Goal: Task Accomplishment & Management: Use online tool/utility

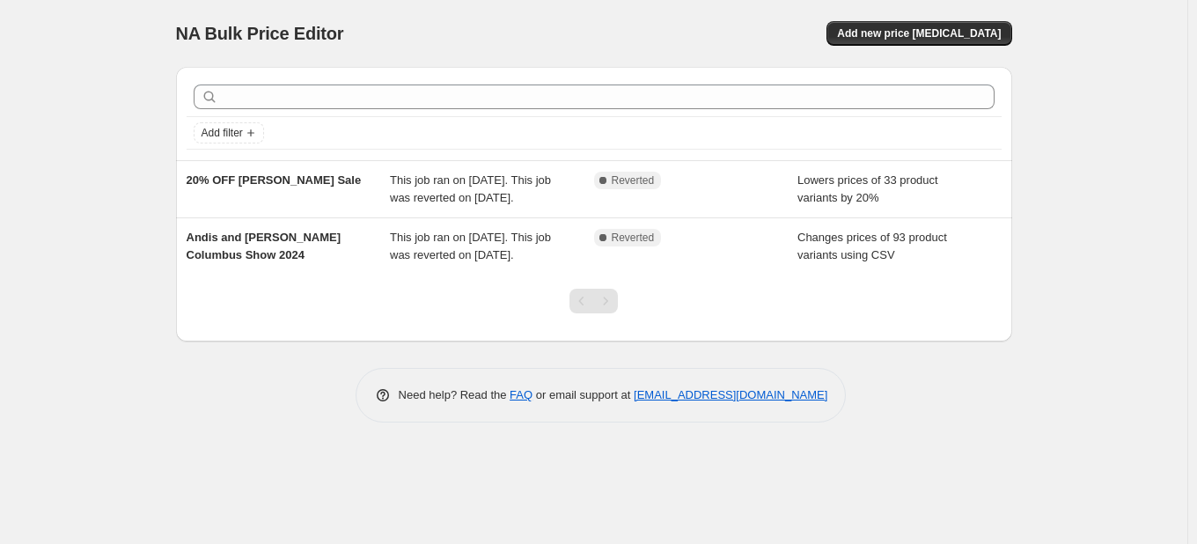
click at [848, 372] on div "Add filter 20% OFF [PERSON_NAME] Sale This job ran on [DATE]. This job was reve…" at bounding box center [594, 238] width 836 height 370
drag, startPoint x: 896, startPoint y: 30, endPoint x: 459, endPoint y: 155, distance: 455.0
click at [692, 11] on div "NA Bulk Price Editor. This page is ready NA Bulk Price Editor Add new price [ME…" at bounding box center [594, 33] width 836 height 67
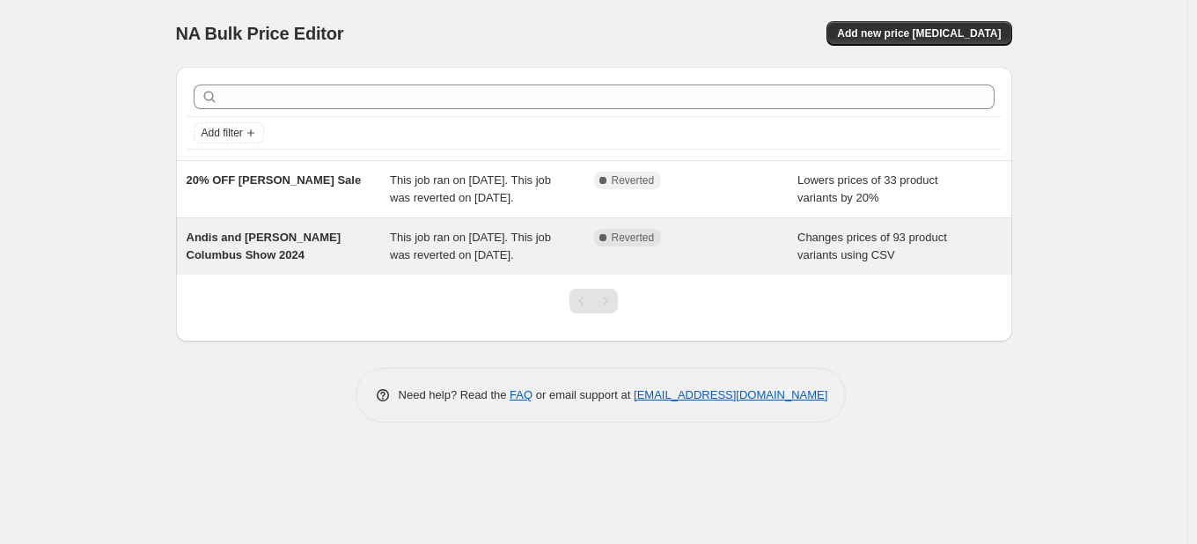
click at [401, 261] on span "This job ran on [DATE]. This job was reverted on [DATE]." at bounding box center [470, 246] width 161 height 31
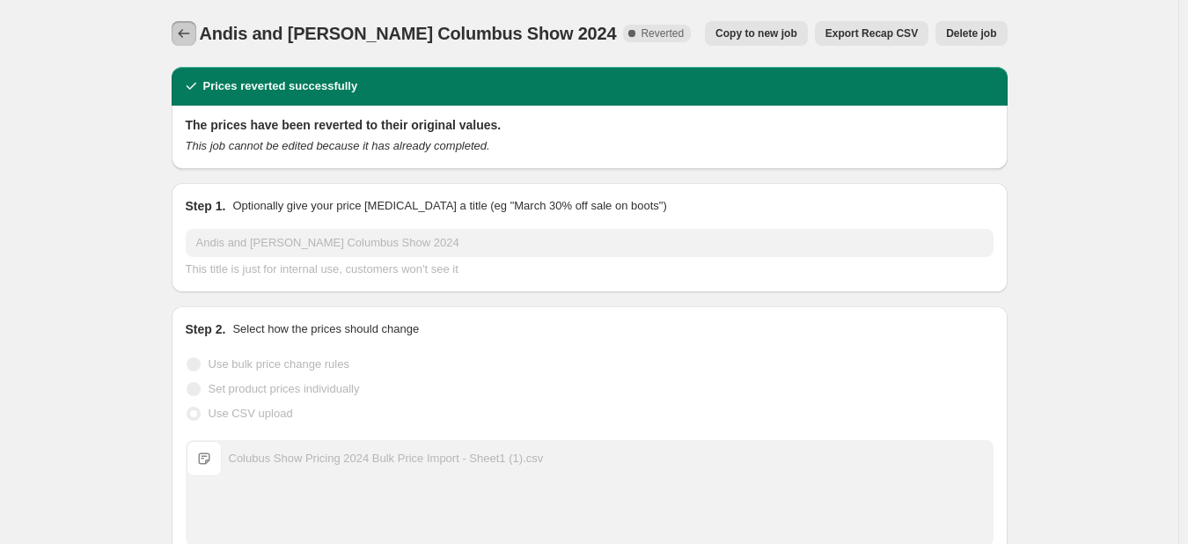
click at [190, 39] on icon "Price change jobs" at bounding box center [184, 34] width 18 height 18
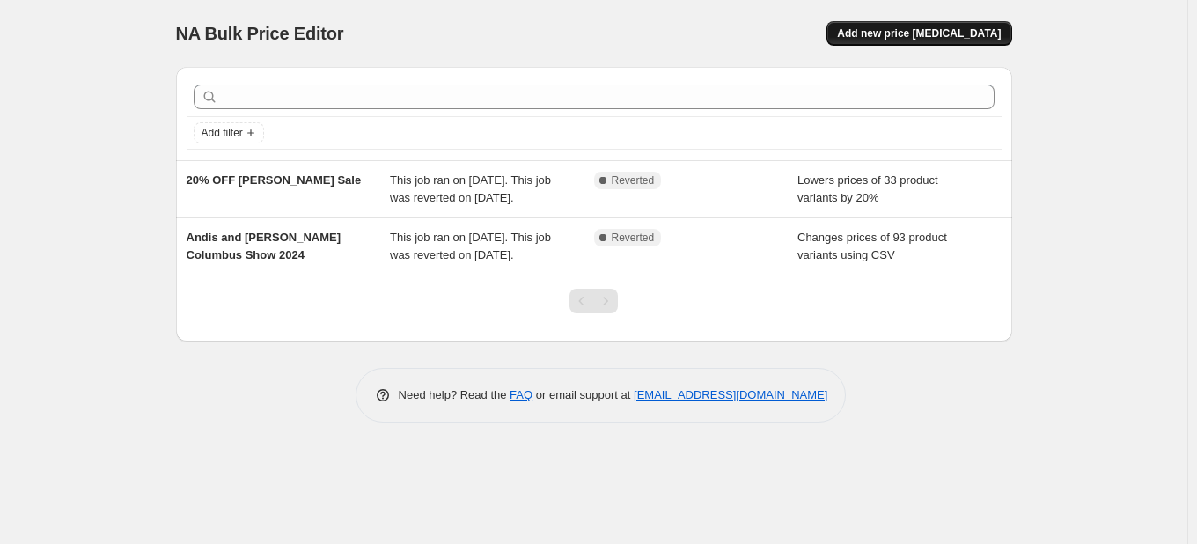
click at [927, 40] on span "Add new price [MEDICAL_DATA]" at bounding box center [919, 33] width 164 height 14
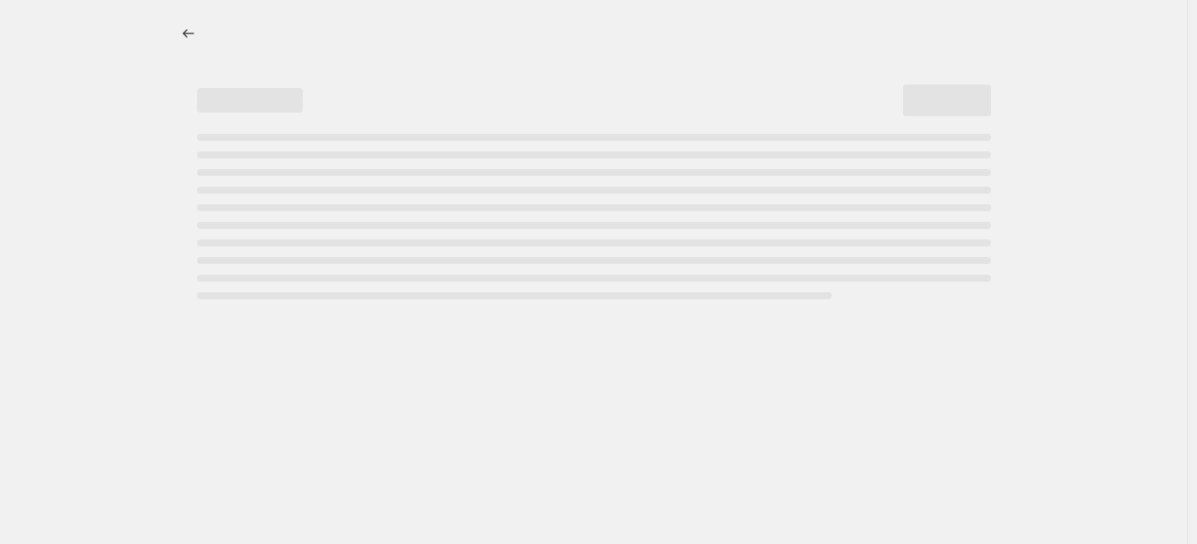
select select "percentage"
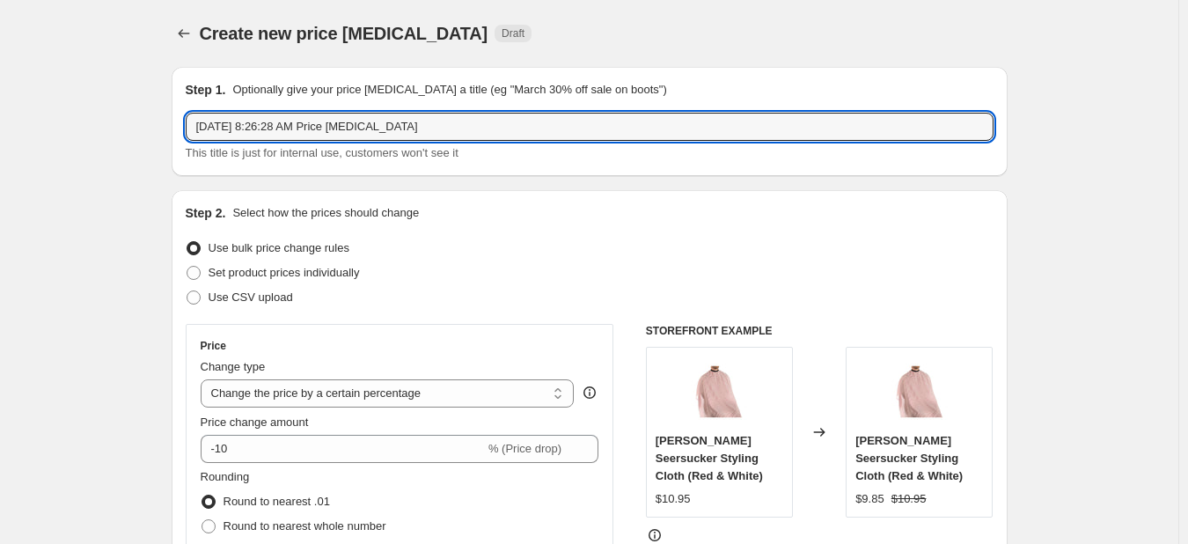
drag, startPoint x: 518, startPoint y: 121, endPoint x: 96, endPoint y: 98, distance: 422.3
type input "Columbus Show Price [PERSON_NAME] 2025"
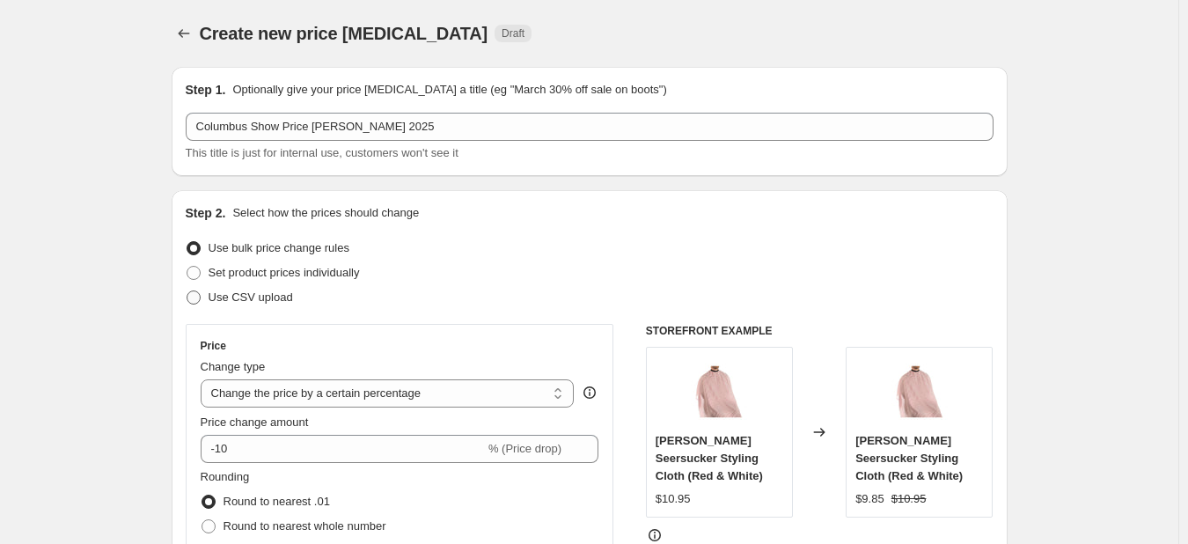
click at [252, 305] on span "Use CSV upload" at bounding box center [251, 298] width 85 height 18
click at [187, 291] on input "Use CSV upload" at bounding box center [187, 290] width 1 height 1
radio input "true"
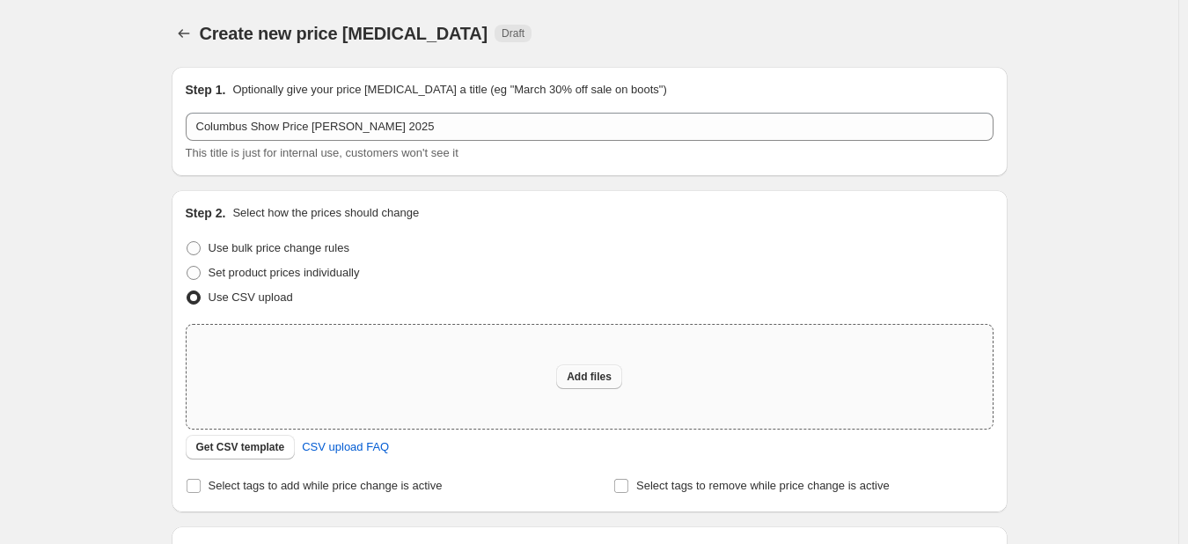
click at [599, 371] on span "Add files" at bounding box center [589, 377] width 45 height 14
type input "C:\fakepath\Columbus Show Pricing 2025 614 Shopify Bulk Price Import - Hulk Imp…"
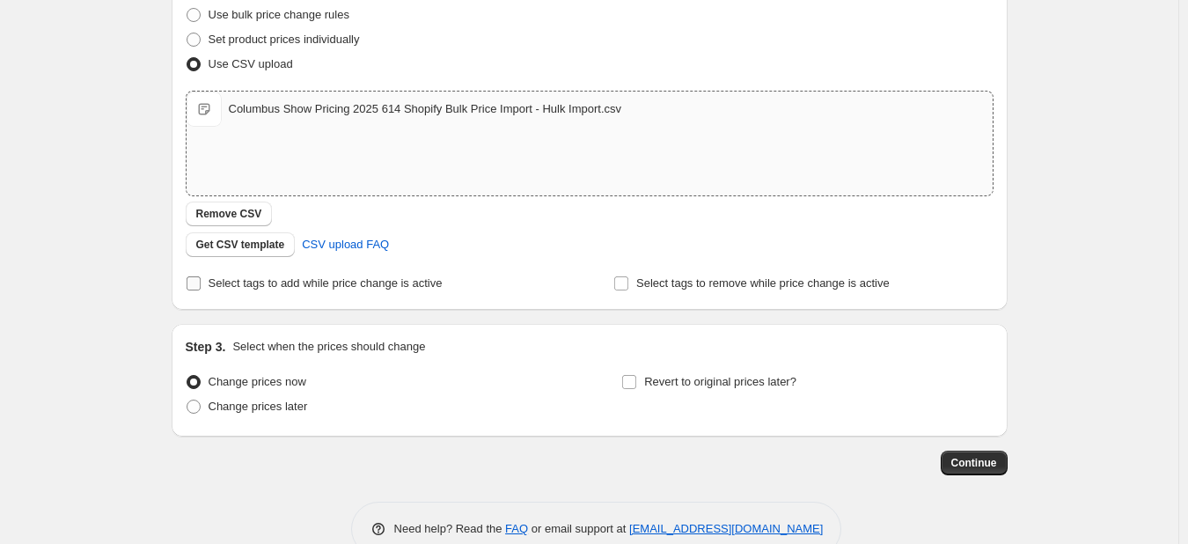
scroll to position [264, 0]
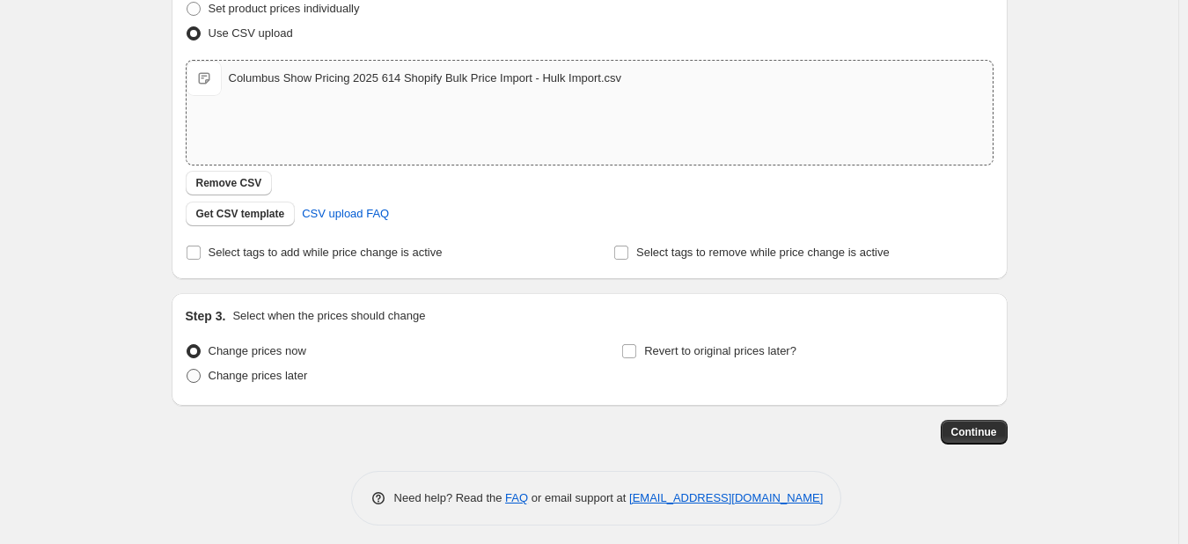
click at [282, 377] on span "Change prices later" at bounding box center [258, 375] width 99 height 13
click at [187, 370] on input "Change prices later" at bounding box center [187, 369] width 1 height 1
radio input "true"
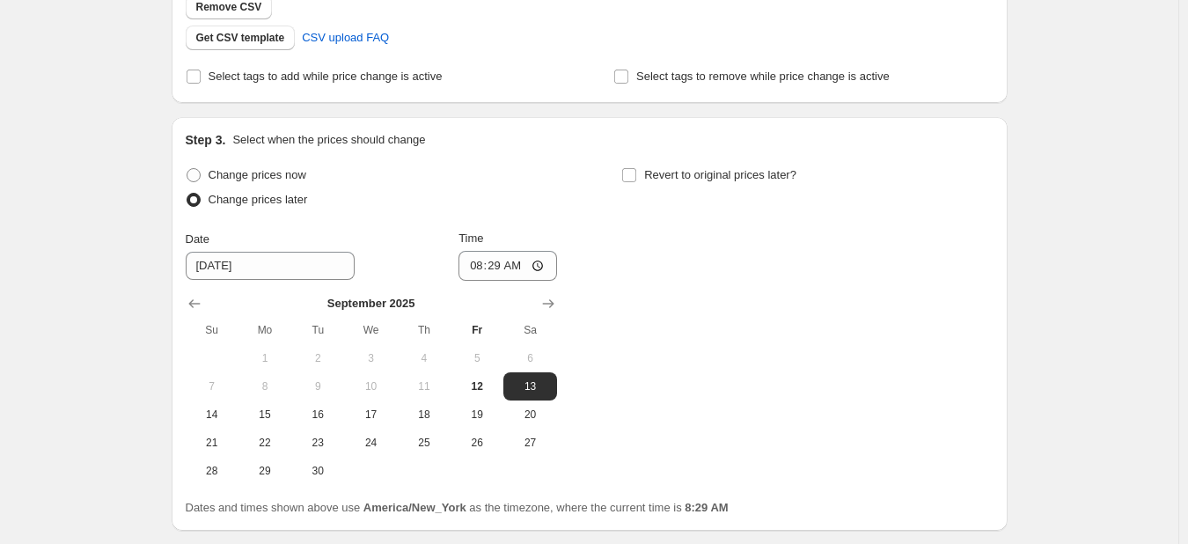
scroll to position [528, 0]
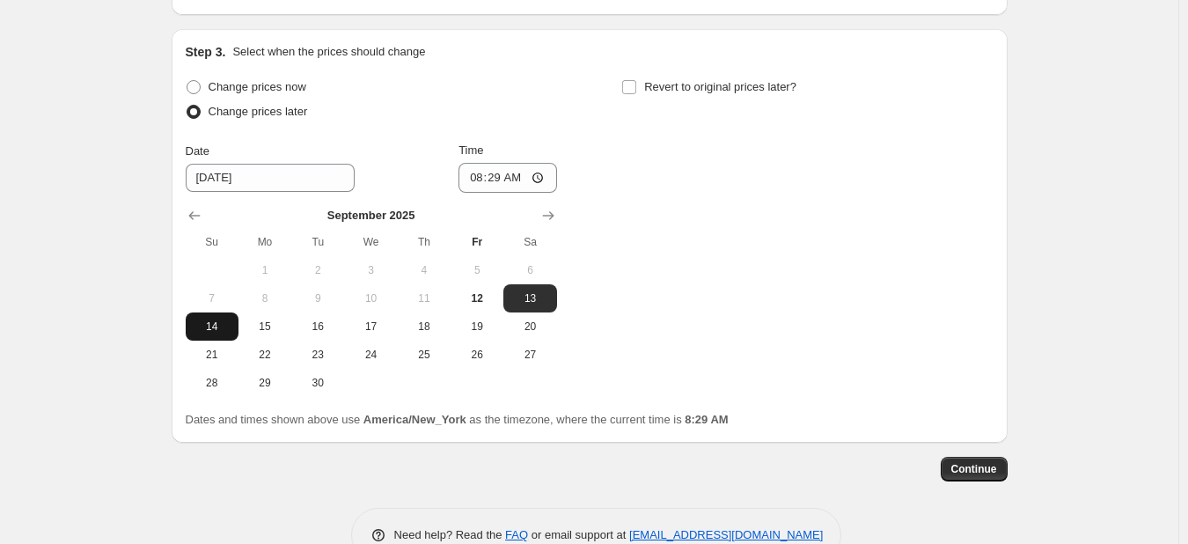
click at [228, 336] on button "14" at bounding box center [212, 326] width 53 height 28
type input "[DATE]"
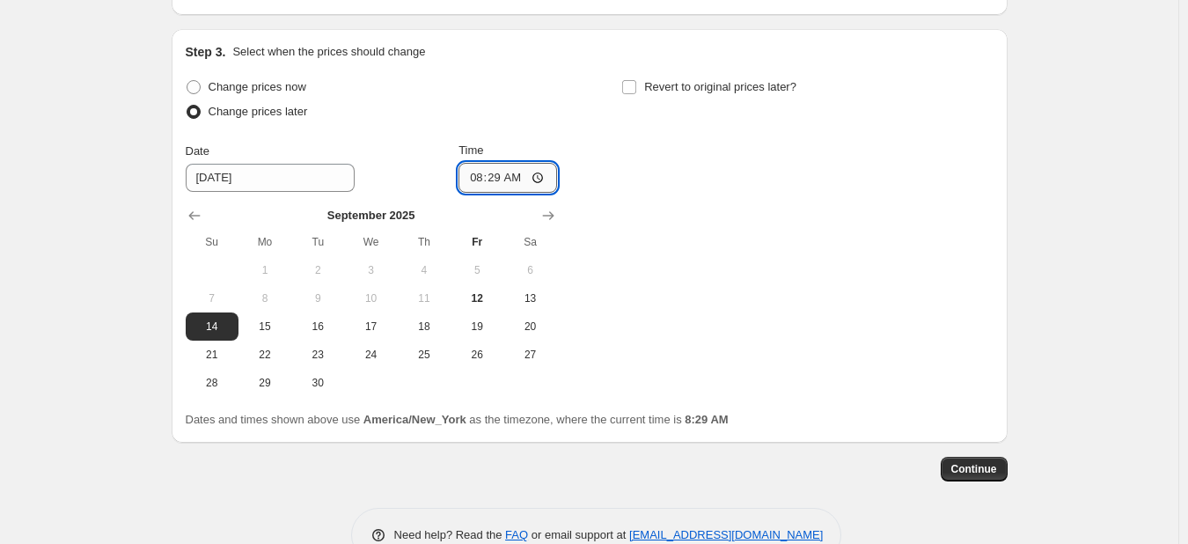
click at [484, 181] on input "08:29" at bounding box center [508, 178] width 99 height 30
click at [496, 183] on input "08:29" at bounding box center [508, 178] width 99 height 30
type input "08:00"
click at [630, 223] on div "Change prices now Change prices later Date [DATE] Time 08:00 [DATE] Su Mo Tu We…" at bounding box center [590, 236] width 808 height 322
click at [477, 183] on input "08:00" at bounding box center [508, 178] width 99 height 30
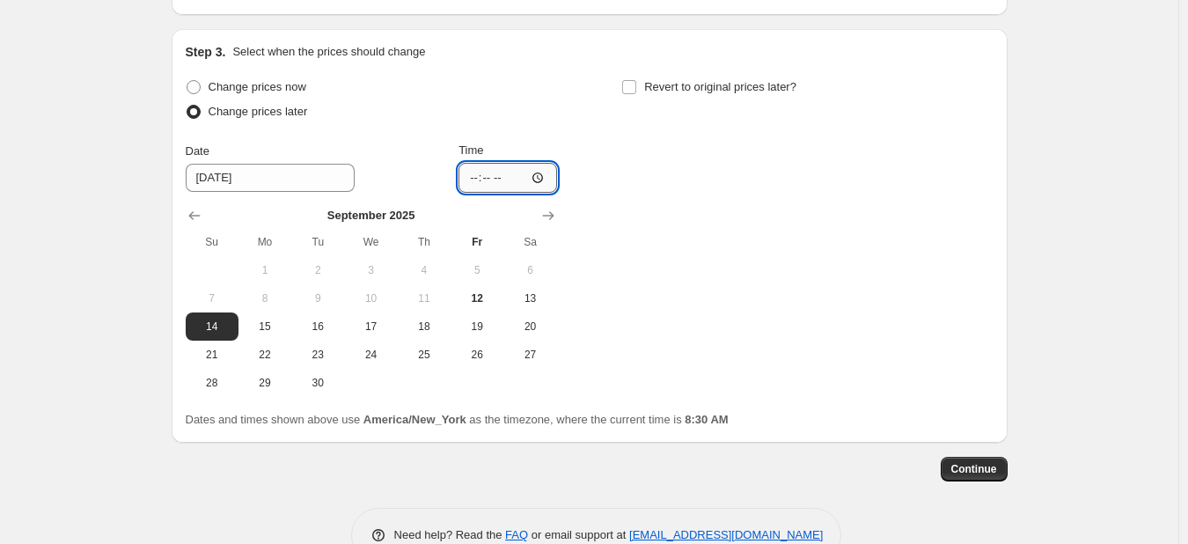
type input "07:00"
click at [643, 153] on div "Change prices now Change prices later Date [DATE] Time 07:00 [DATE] Su Mo Tu We…" at bounding box center [590, 236] width 808 height 322
click at [643, 87] on label "Revert to original prices later?" at bounding box center [708, 87] width 175 height 25
click at [636, 87] on input "Revert to original prices later?" at bounding box center [629, 87] width 14 height 14
checkbox input "true"
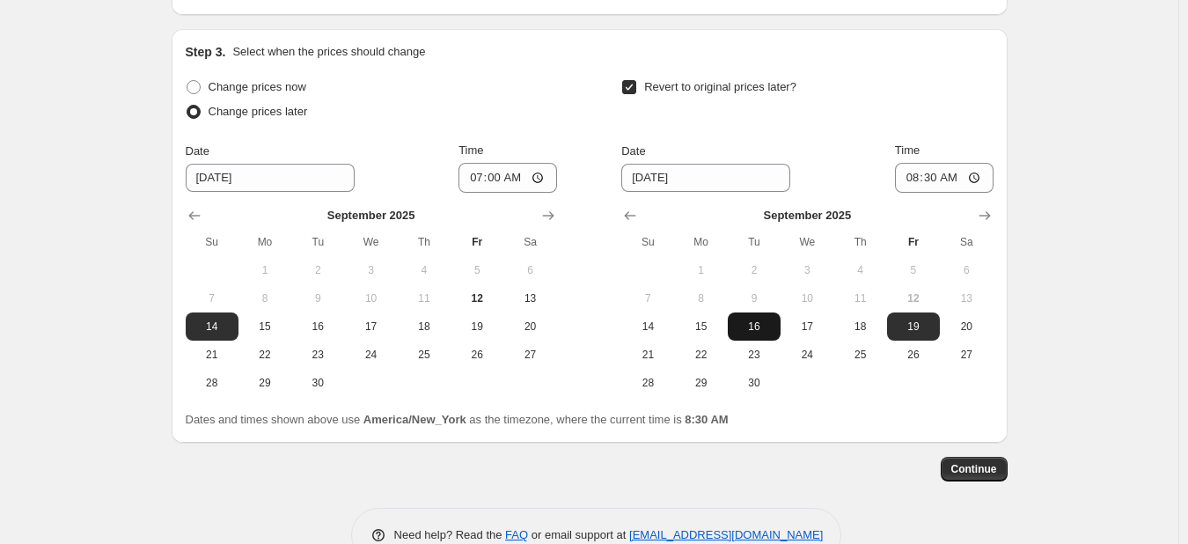
click at [753, 325] on span "16" at bounding box center [754, 327] width 39 height 14
type input "[DATE]"
click at [914, 180] on input "08:30" at bounding box center [944, 178] width 99 height 30
type input "19:00"
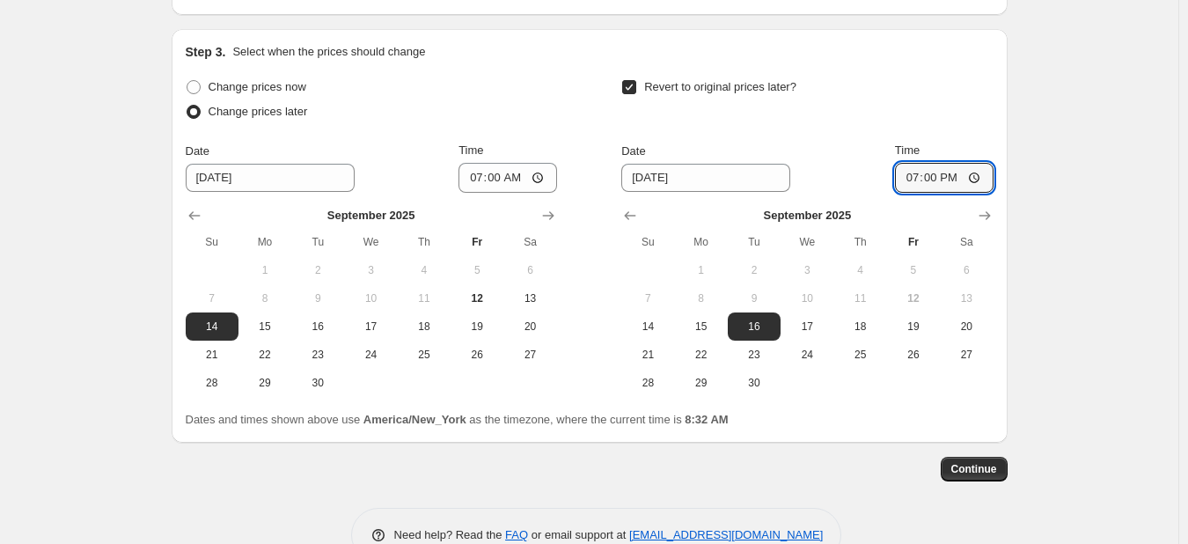
click at [1073, 99] on div "Create new price [MEDICAL_DATA]. This page is ready Create new price [MEDICAL_D…" at bounding box center [589, 30] width 1179 height 1117
click at [694, 322] on span "15" at bounding box center [701, 327] width 39 height 14
type input "[DATE]"
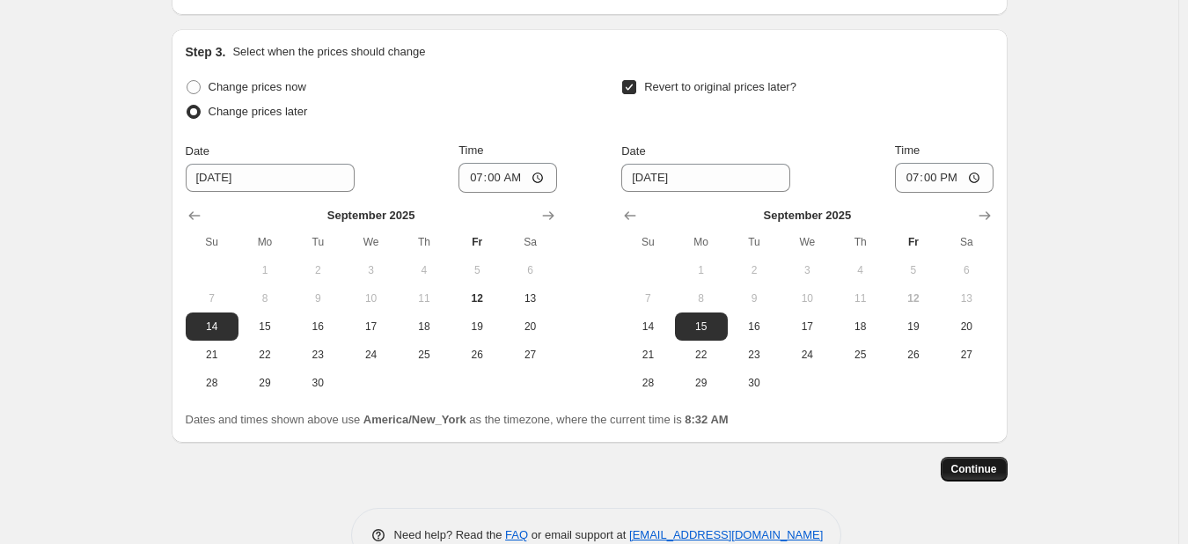
click at [965, 468] on span "Continue" at bounding box center [975, 469] width 46 height 14
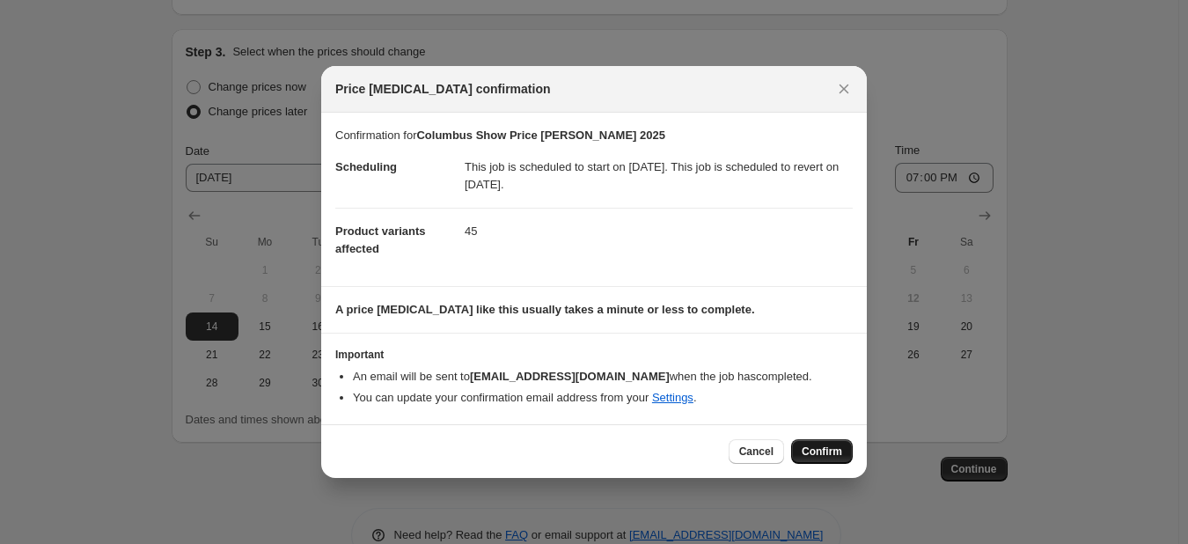
click at [826, 451] on span "Confirm" at bounding box center [822, 452] width 40 height 14
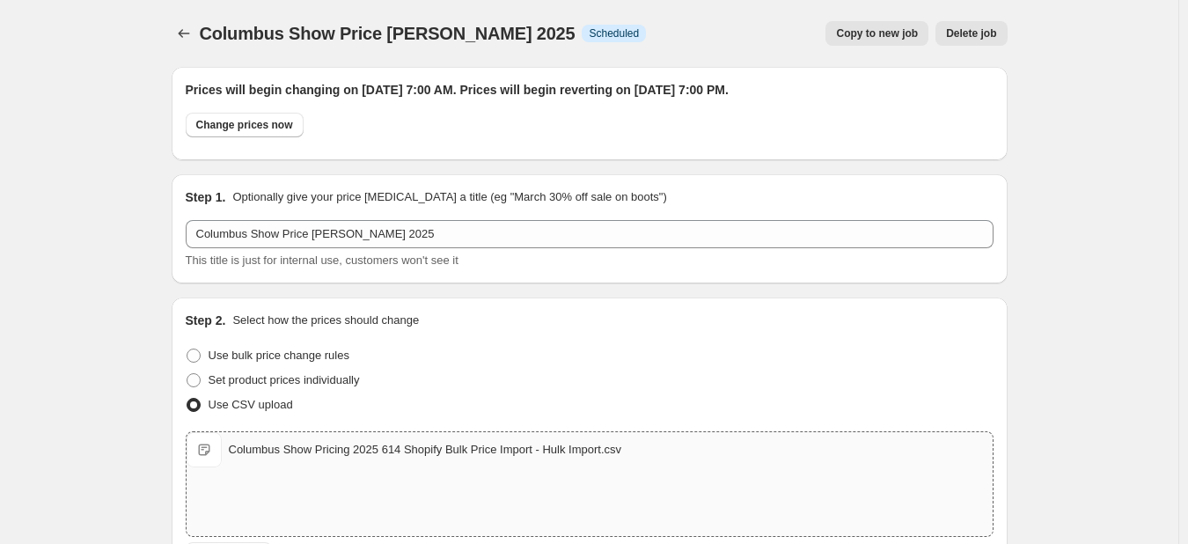
scroll to position [616, 0]
